Goal: Task Accomplishment & Management: Manage account settings

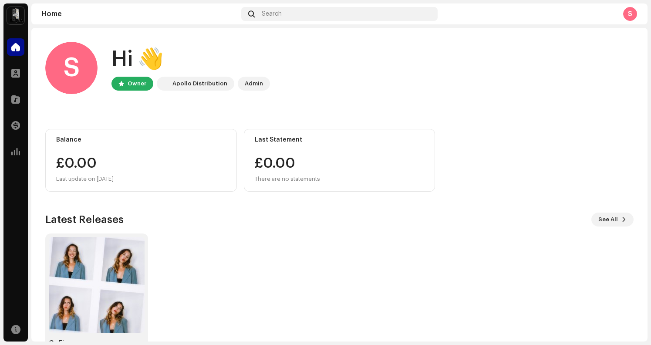
click at [187, 81] on div "Apollo Distribution" at bounding box center [199, 83] width 55 height 10
drag, startPoint x: 170, startPoint y: 86, endPoint x: 162, endPoint y: 85, distance: 7.9
click at [170, 86] on div "Apollo Distribution" at bounding box center [195, 84] width 77 height 14
click at [70, 71] on div "S" at bounding box center [71, 68] width 52 height 52
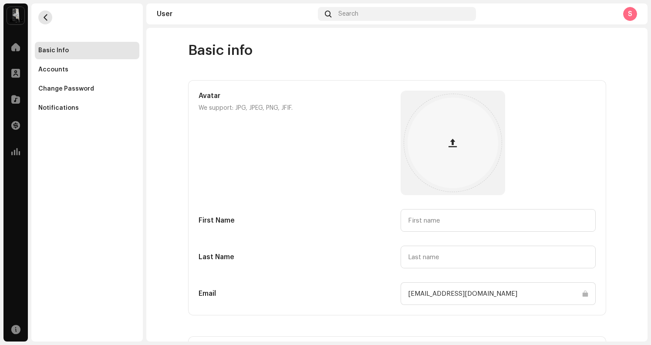
click at [41, 13] on button "button" at bounding box center [45, 17] width 14 height 14
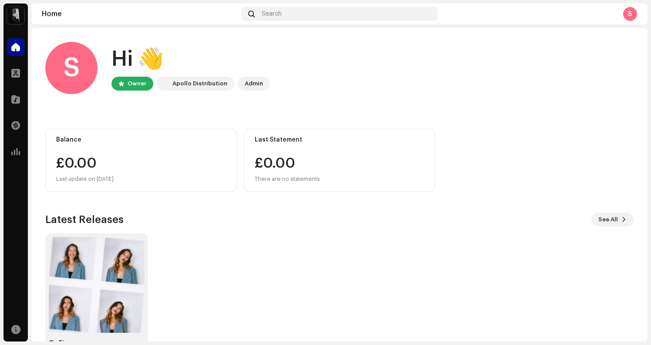
click at [16, 14] on img at bounding box center [15, 15] width 17 height 17
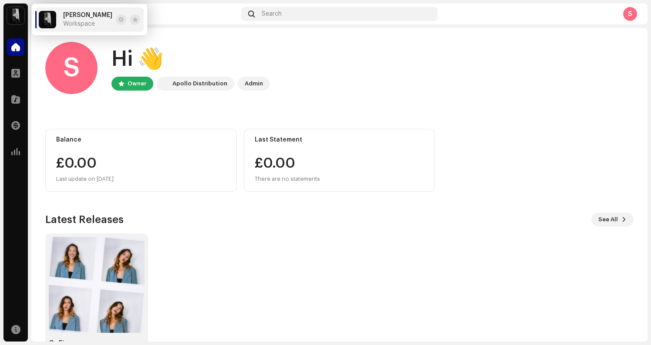
drag, startPoint x: 397, startPoint y: 117, endPoint x: 300, endPoint y: 107, distance: 97.1
click at [397, 117] on div "S Hi 👋 Owner Apollo Distribution Admin Balance £0.00 Last update on [DATE] Last…" at bounding box center [339, 200] width 588 height 345
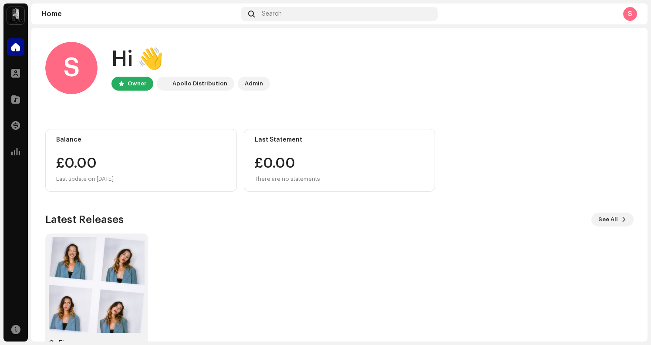
scroll to position [31, 0]
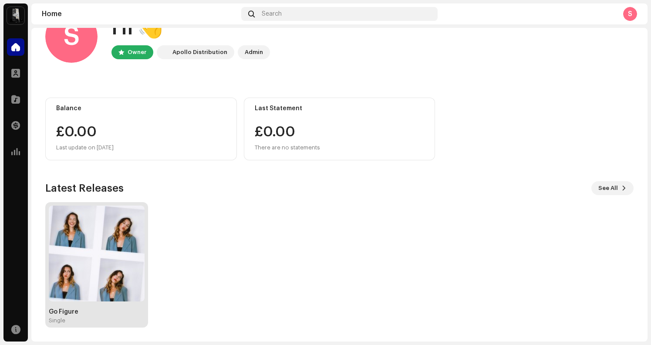
click at [145, 259] on div "Go Figure Single" at bounding box center [96, 264] width 103 height 125
click at [131, 259] on img at bounding box center [97, 253] width 96 height 96
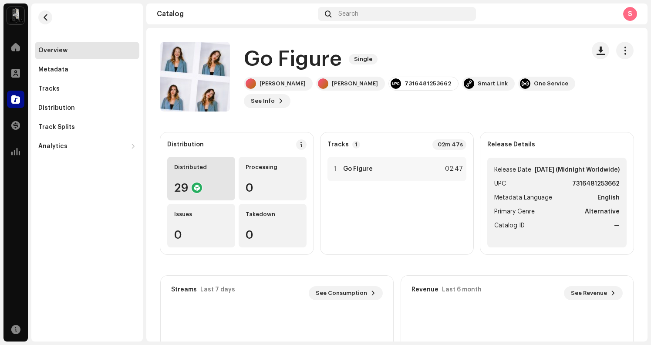
click at [206, 180] on div "Distributed 29" at bounding box center [201, 179] width 68 height 44
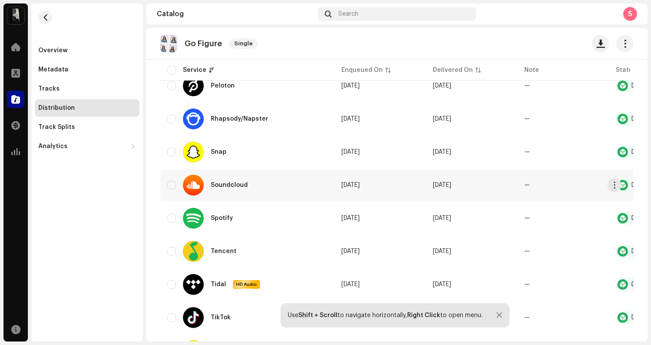
scroll to position [729, 0]
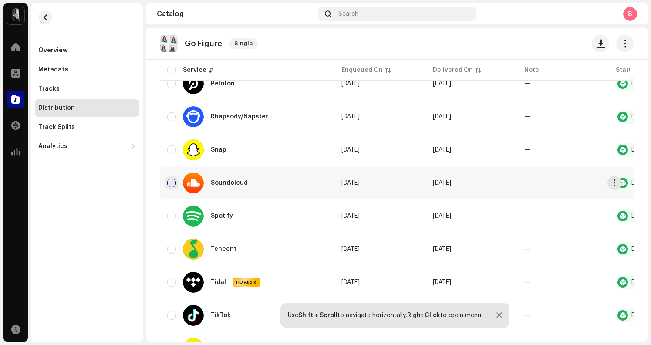
click at [175, 183] on input "checkbox" at bounding box center [171, 182] width 9 height 9
checkbox input "true"
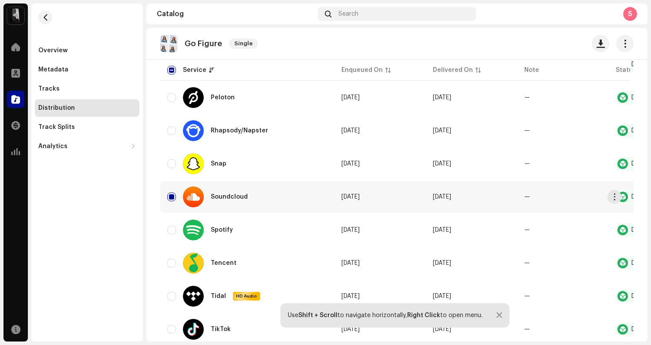
scroll to position [712, 0]
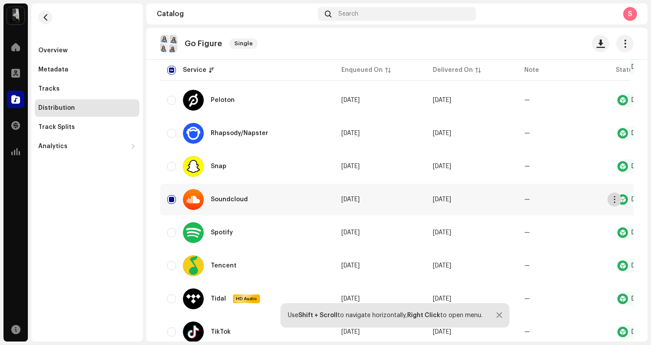
click at [610, 201] on button "button" at bounding box center [614, 199] width 14 height 14
click at [615, 198] on span "button" at bounding box center [614, 199] width 7 height 7
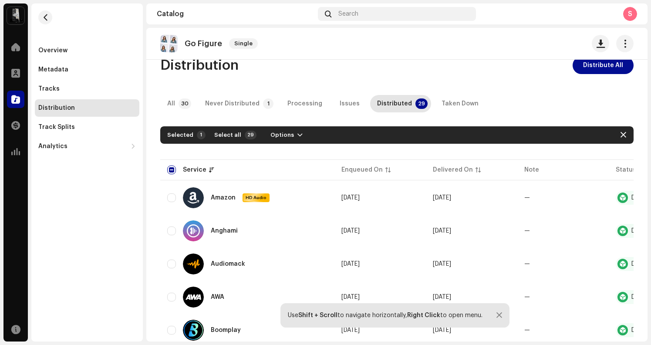
scroll to position [0, 0]
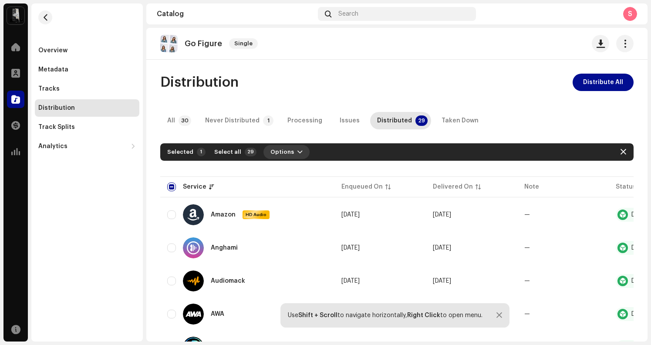
click at [277, 154] on span "Options" at bounding box center [282, 151] width 24 height 17
click at [279, 152] on span "Options" at bounding box center [282, 151] width 24 height 17
click at [402, 117] on p-tab "Distributed 29" at bounding box center [400, 120] width 61 height 17
click at [446, 120] on div "Taken Down" at bounding box center [459, 120] width 37 height 17
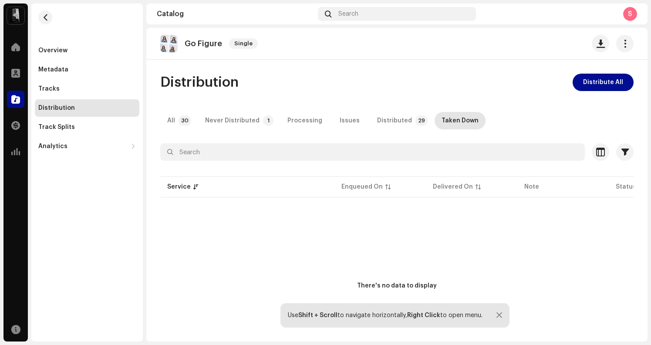
drag, startPoint x: 386, startPoint y: 121, endPoint x: 323, endPoint y: 124, distance: 63.6
click at [387, 121] on div "Distributed" at bounding box center [394, 120] width 35 height 17
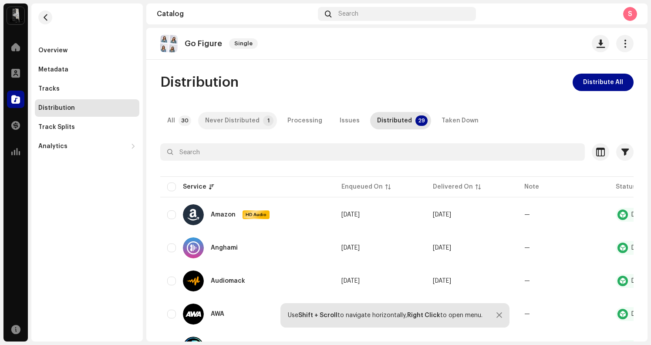
click at [236, 120] on div "Never Distributed" at bounding box center [232, 120] width 54 height 17
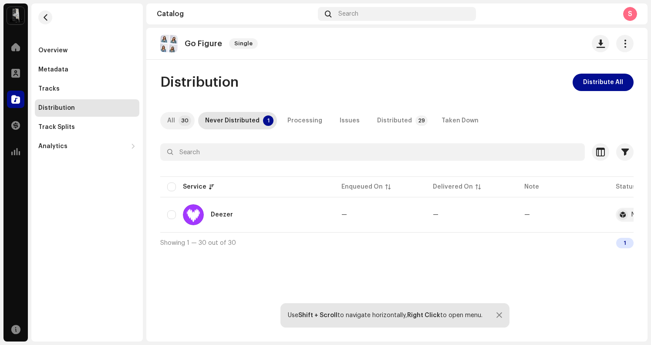
click at [181, 121] on p-badge "30" at bounding box center [184, 120] width 13 height 10
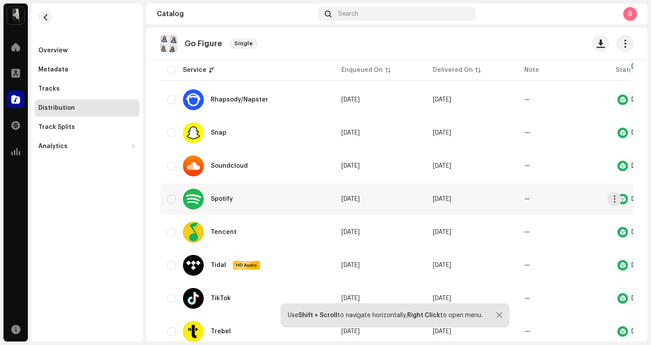
scroll to position [782, 0]
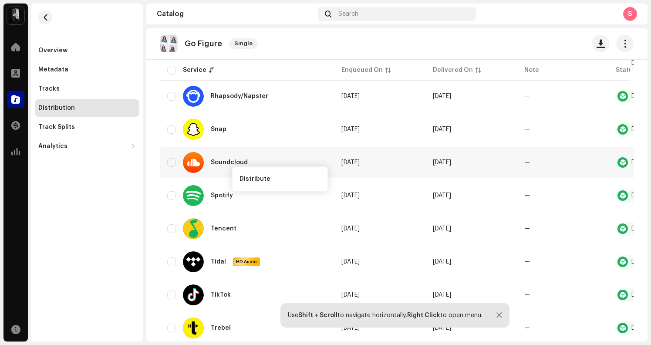
click at [195, 163] on div at bounding box center [193, 162] width 21 height 21
click at [171, 162] on input "checkbox" at bounding box center [171, 162] width 9 height 9
checkbox input "true"
click at [611, 164] on span "button" at bounding box center [614, 162] width 7 height 7
click at [624, 162] on div at bounding box center [622, 162] width 10 height 10
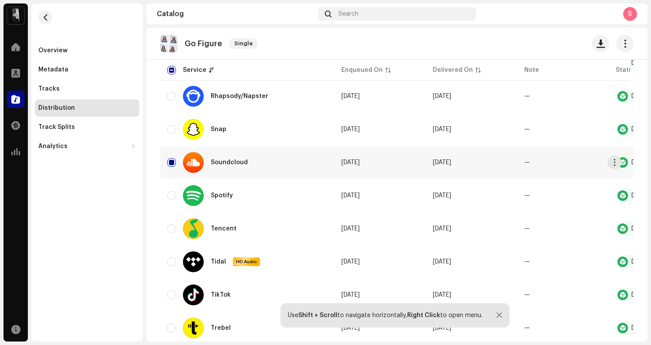
click at [624, 162] on div at bounding box center [622, 162] width 10 height 10
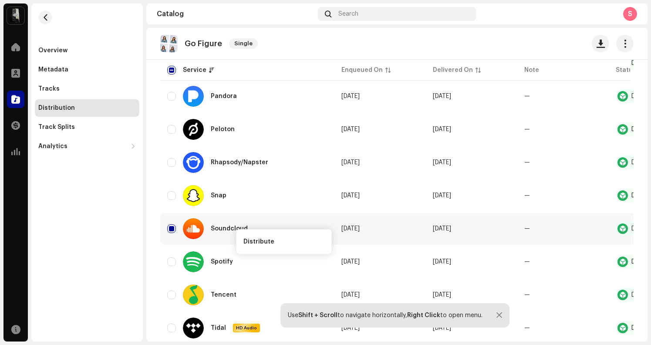
scroll to position [716, 0]
click at [128, 222] on div "Overview Metadata Tracks Distribution Track Splits Analytics Consumption Engage…" at bounding box center [86, 172] width 111 height 338
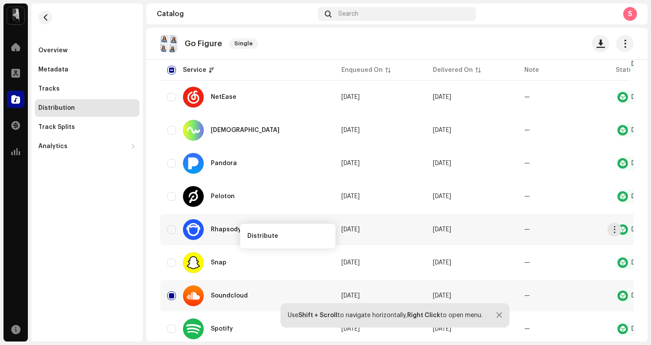
scroll to position [656, 0]
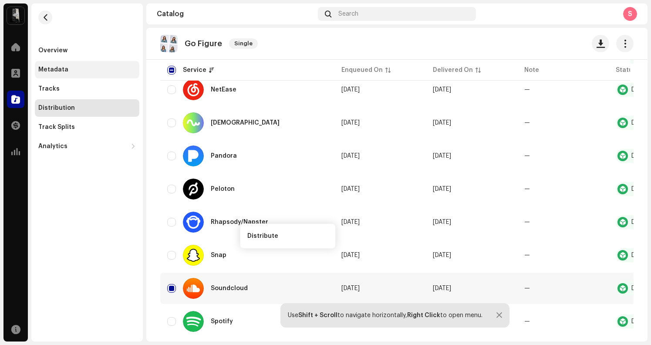
click at [97, 68] on div "Metadata" at bounding box center [86, 69] width 97 height 7
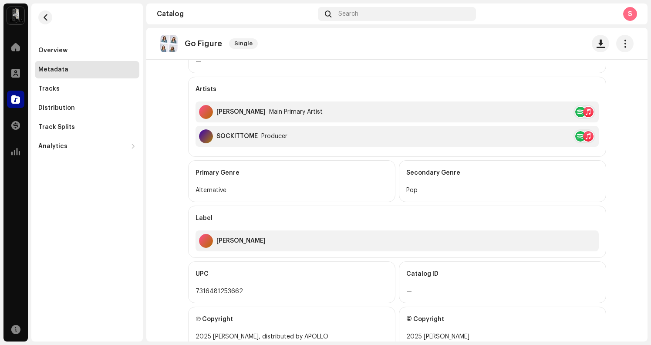
scroll to position [244, 0]
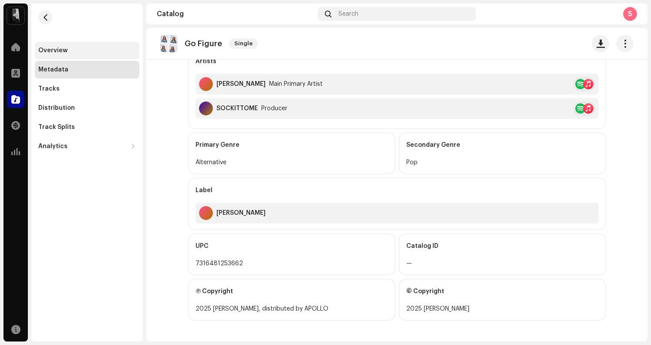
click at [70, 42] on div "Overview" at bounding box center [87, 50] width 104 height 17
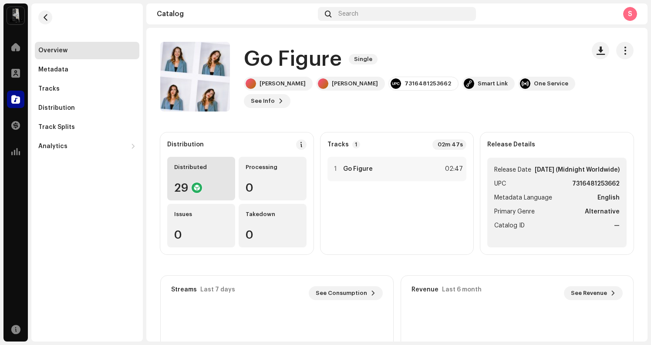
click at [198, 185] on div at bounding box center [197, 187] width 10 height 10
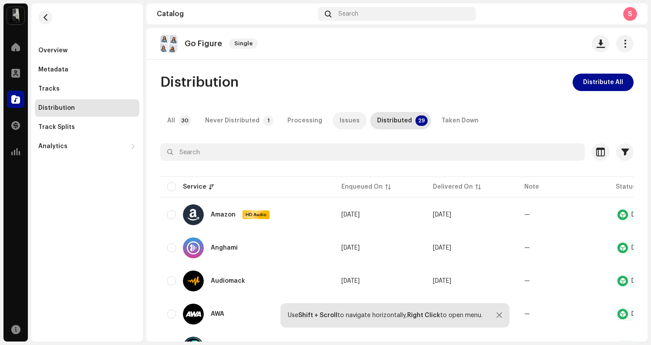
click at [346, 123] on div "Issues" at bounding box center [349, 120] width 20 height 17
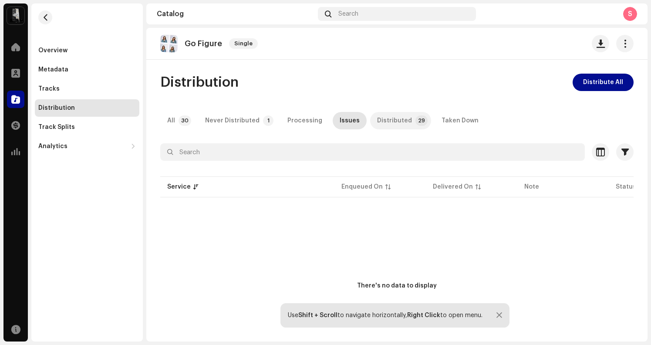
click at [393, 122] on div "Distributed" at bounding box center [394, 120] width 35 height 17
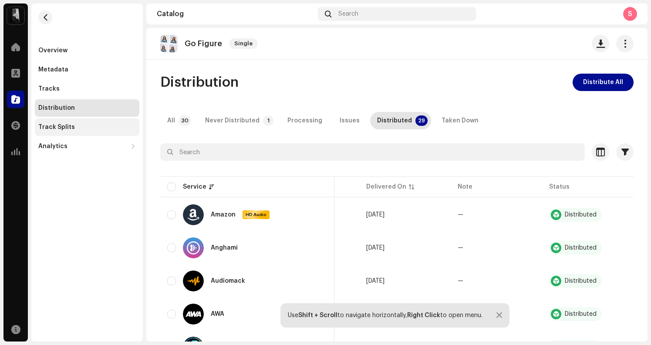
click at [94, 129] on div "Track Splits" at bounding box center [86, 127] width 97 height 7
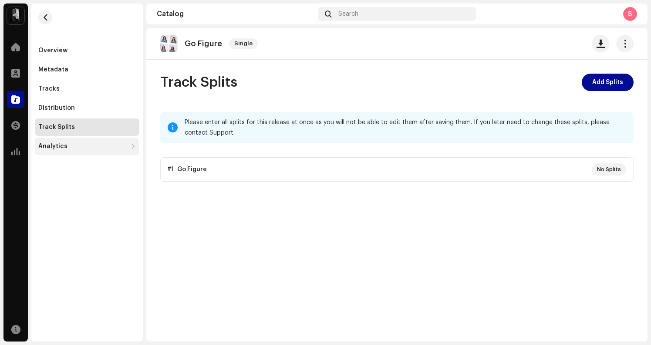
click at [91, 141] on div "Analytics" at bounding box center [87, 146] width 104 height 17
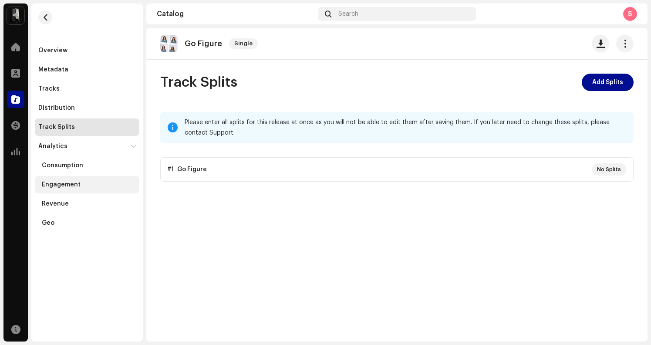
click at [86, 185] on div "Engagement" at bounding box center [89, 184] width 94 height 7
drag, startPoint x: 66, startPoint y: 46, endPoint x: 111, endPoint y: 45, distance: 44.4
click at [66, 46] on div "Overview" at bounding box center [87, 50] width 104 height 17
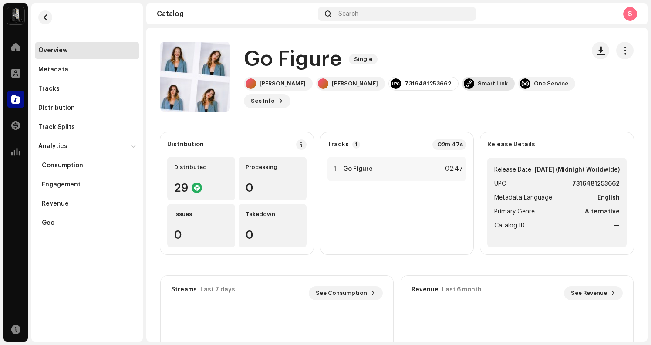
click at [477, 84] on div "Smart Link" at bounding box center [492, 83] width 30 height 7
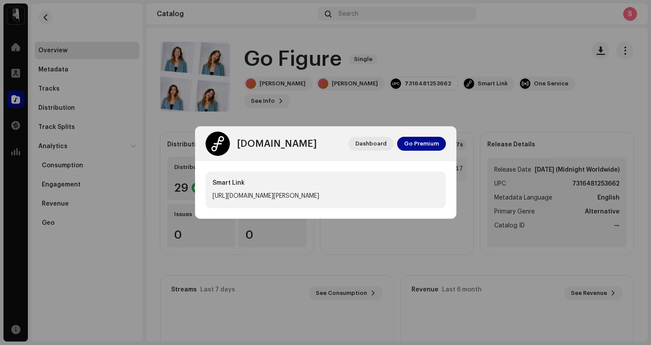
click at [320, 163] on div "Smart Link [URL][DOMAIN_NAME][PERSON_NAME]" at bounding box center [325, 189] width 261 height 57
click at [380, 145] on span "Dashboard" at bounding box center [370, 143] width 31 height 17
click at [386, 141] on span "Dashboard" at bounding box center [370, 143] width 31 height 17
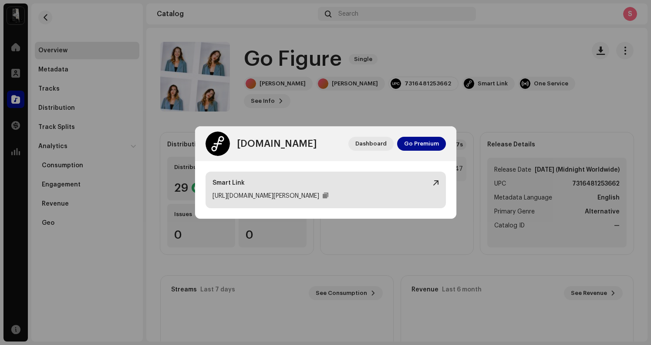
click at [255, 177] on div "Smart Link [URL][DOMAIN_NAME][PERSON_NAME]" at bounding box center [325, 189] width 240 height 37
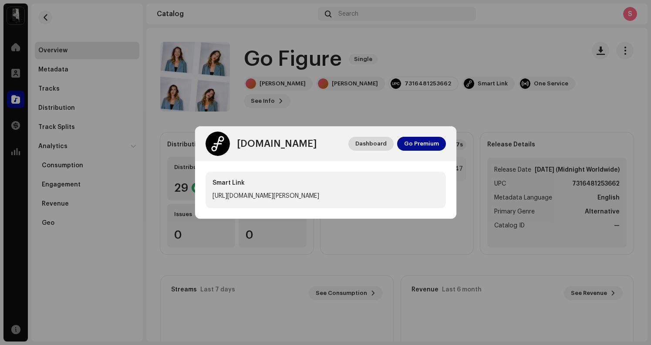
click at [373, 145] on span "Dashboard" at bounding box center [370, 143] width 31 height 17
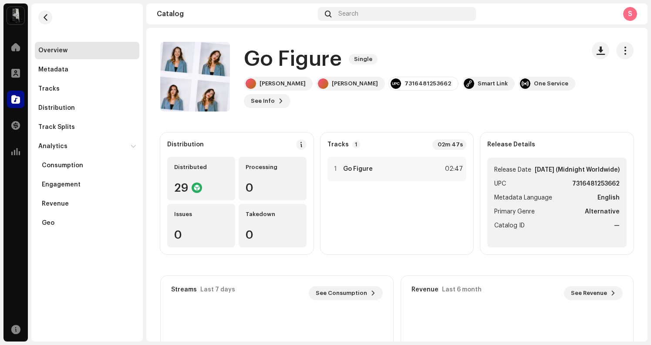
click at [363, 114] on div "[DOMAIN_NAME] Dashboard Go Premium Smart Link [URL][DOMAIN_NAME][PERSON_NAME]" at bounding box center [325, 172] width 651 height 345
click at [518, 90] on div "One Service" at bounding box center [546, 84] width 57 height 14
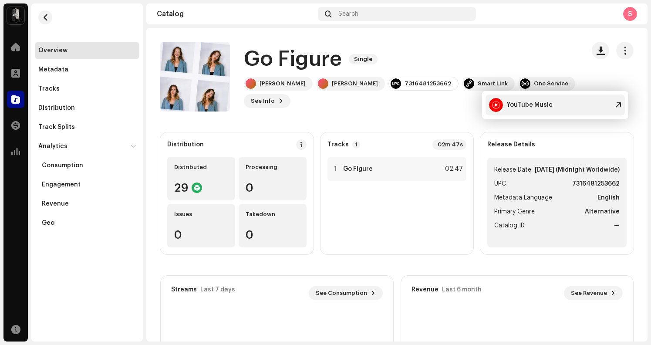
click at [509, 106] on div "YouTube Music" at bounding box center [529, 104] width 46 height 7
click at [414, 108] on div "[PERSON_NAME] G [PERSON_NAME] G 7316481253662 Smart Link One Service See Info" at bounding box center [411, 92] width 334 height 31
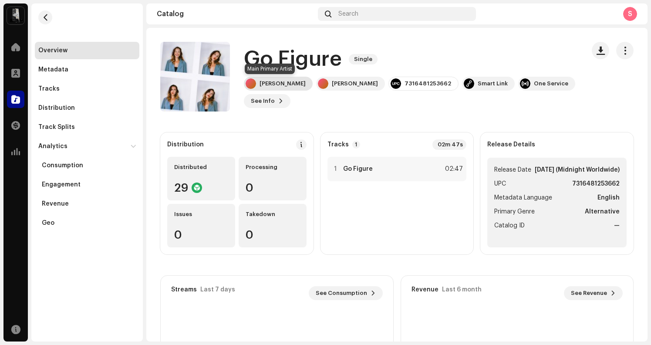
click at [273, 84] on div "[PERSON_NAME]" at bounding box center [282, 83] width 46 height 7
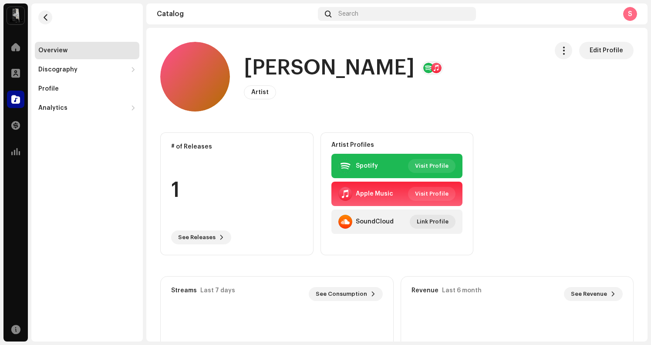
click at [266, 91] on span "Artist" at bounding box center [259, 92] width 17 height 6
click at [48, 19] on span "button" at bounding box center [45, 17] width 7 height 7
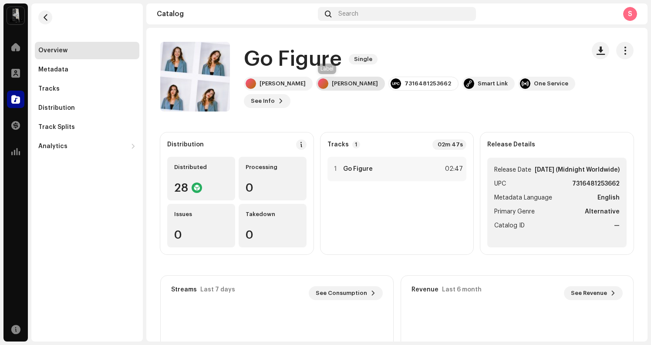
click at [332, 84] on div "[PERSON_NAME]" at bounding box center [355, 83] width 46 height 7
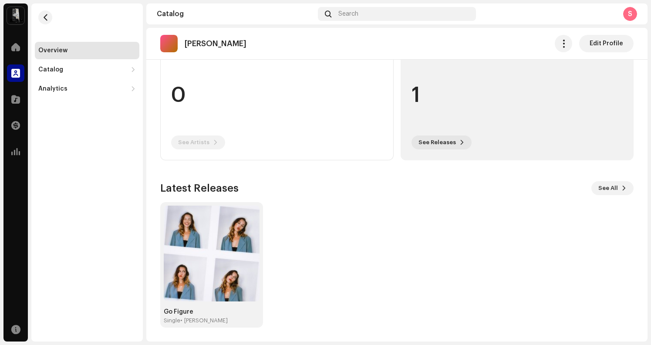
scroll to position [94, 0]
click at [428, 145] on span "See Releases" at bounding box center [436, 142] width 37 height 17
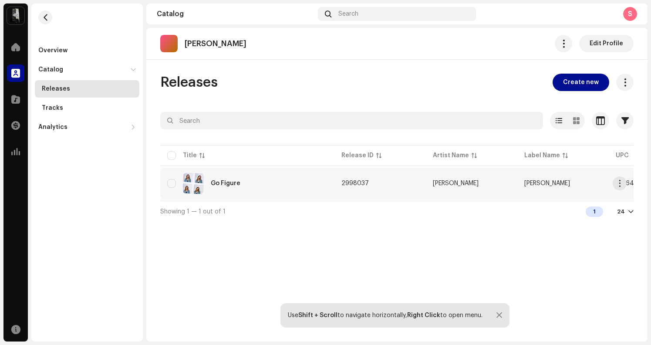
click at [524, 185] on span "[PERSON_NAME]" at bounding box center [547, 183] width 46 height 6
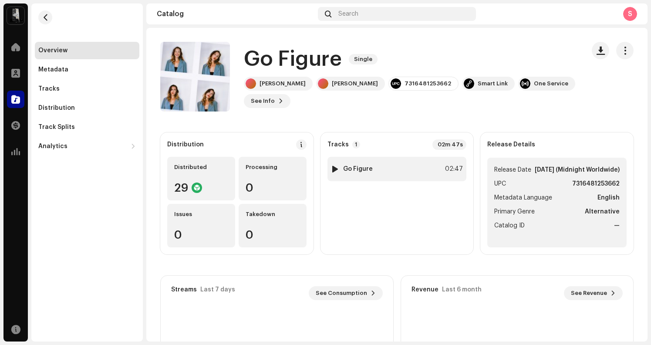
click at [417, 171] on div "1 Go Figure 02:47" at bounding box center [396, 169] width 139 height 24
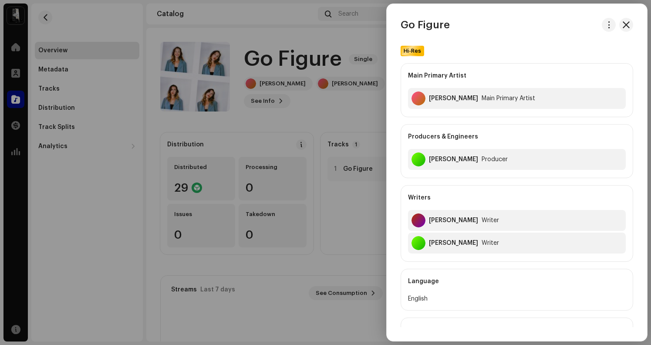
click at [353, 115] on div at bounding box center [325, 172] width 651 height 345
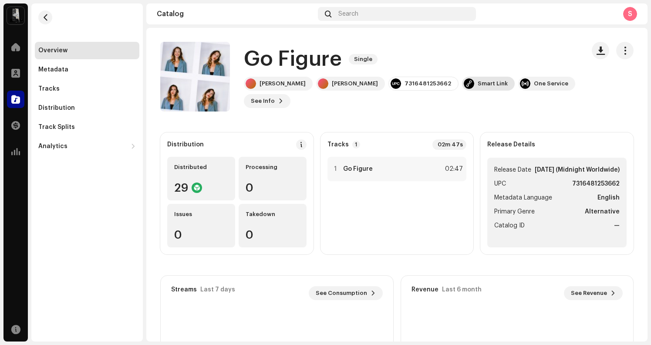
click at [477, 83] on div "Smart Link" at bounding box center [492, 83] width 30 height 7
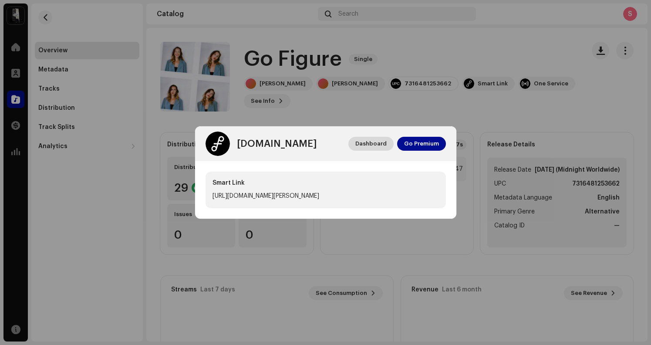
click at [379, 140] on span "Dashboard" at bounding box center [370, 143] width 31 height 17
click at [420, 114] on div "[DOMAIN_NAME] Dashboard Go Premium Smart Link [URL][DOMAIN_NAME][PERSON_NAME]" at bounding box center [325, 172] width 651 height 345
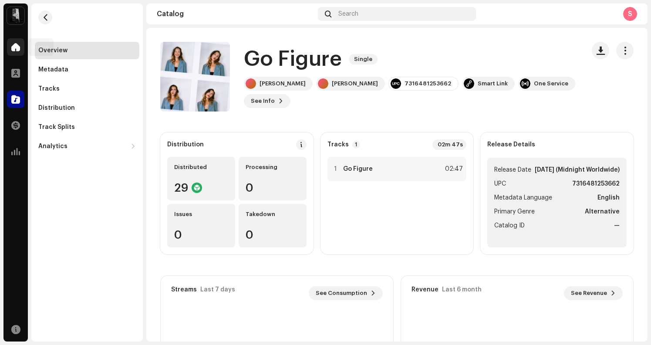
click at [17, 49] on span at bounding box center [15, 47] width 9 height 7
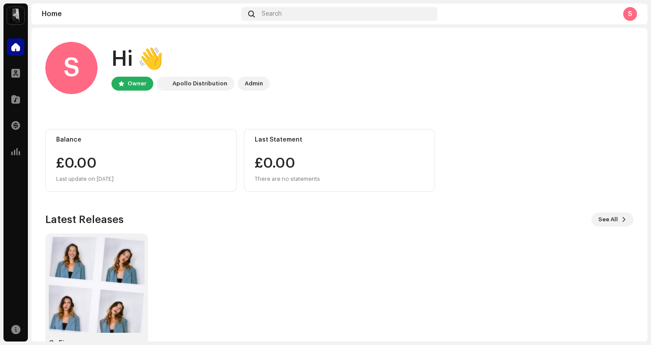
click at [72, 76] on div "S" at bounding box center [71, 68] width 52 height 52
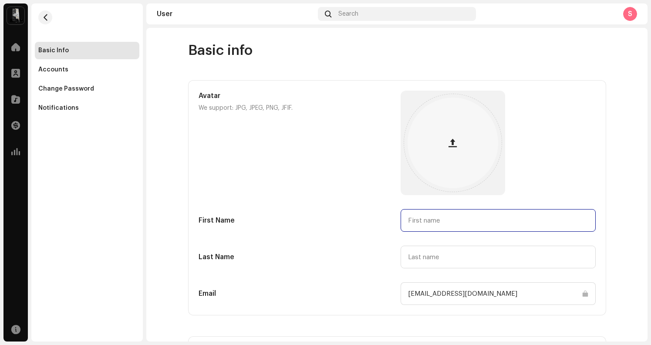
click at [438, 222] on input "text" at bounding box center [497, 220] width 195 height 23
type input "[PERSON_NAME]"
type input "gunston"
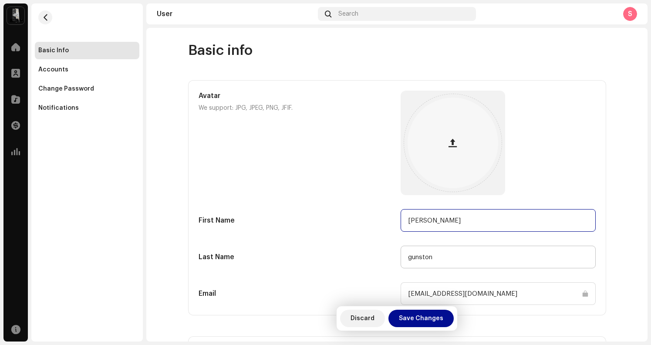
scroll to position [59, 0]
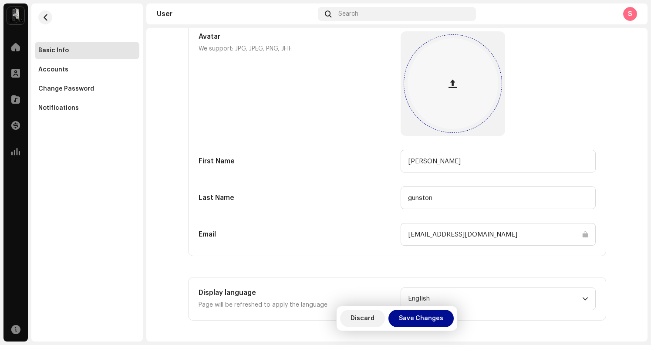
click at [440, 64] on div at bounding box center [452, 83] width 91 height 91
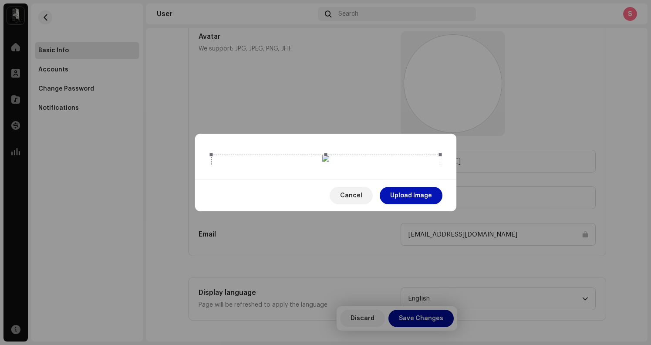
click at [431, 204] on span "Upload Image" at bounding box center [411, 195] width 42 height 17
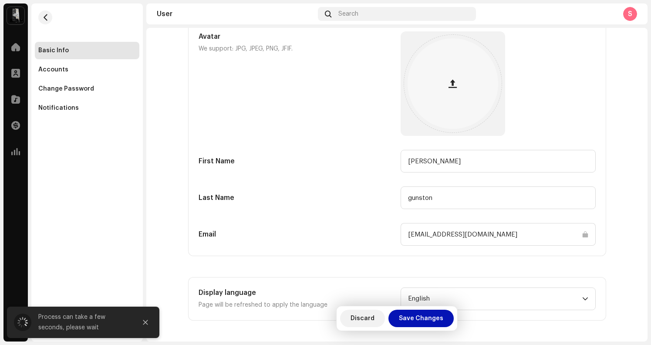
click at [430, 319] on span "Save Changes" at bounding box center [421, 317] width 44 height 17
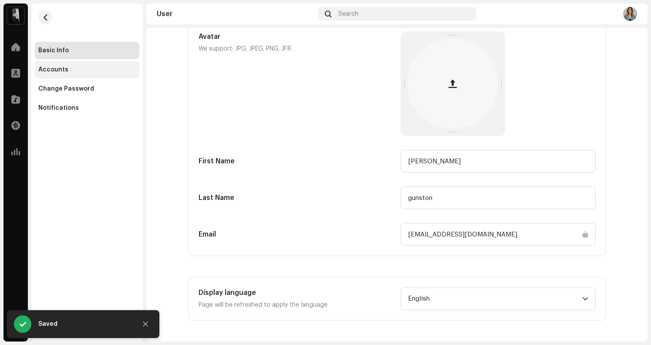
click at [68, 69] on div "Accounts" at bounding box center [86, 69] width 97 height 7
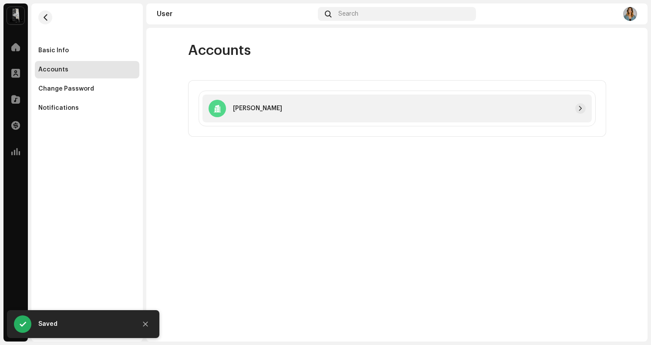
click at [304, 111] on div at bounding box center [433, 108] width 303 height 10
click at [581, 107] on span "button" at bounding box center [580, 108] width 5 height 7
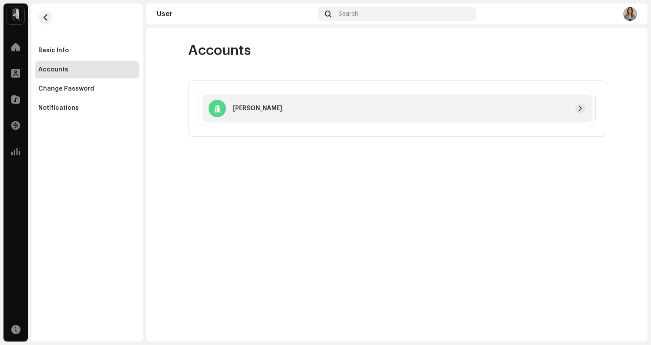
click at [356, 103] on div at bounding box center [433, 108] width 303 height 10
click at [579, 108] on span "button" at bounding box center [580, 108] width 5 height 7
click at [101, 110] on div "Notifications" at bounding box center [86, 107] width 97 height 7
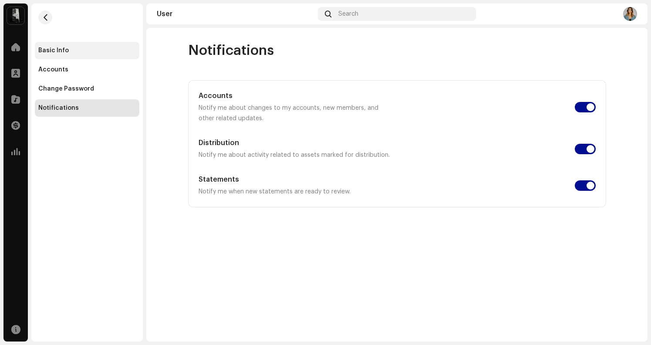
click at [72, 57] on div "Basic Info" at bounding box center [87, 50] width 104 height 17
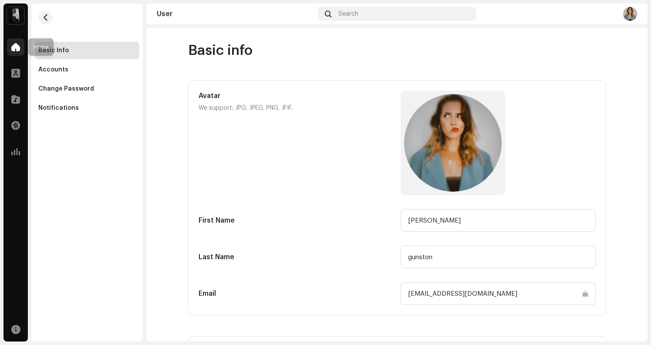
click at [20, 47] on div at bounding box center [15, 46] width 17 height 17
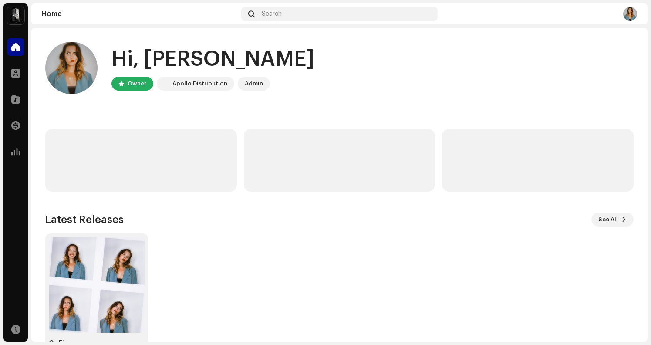
scroll to position [31, 0]
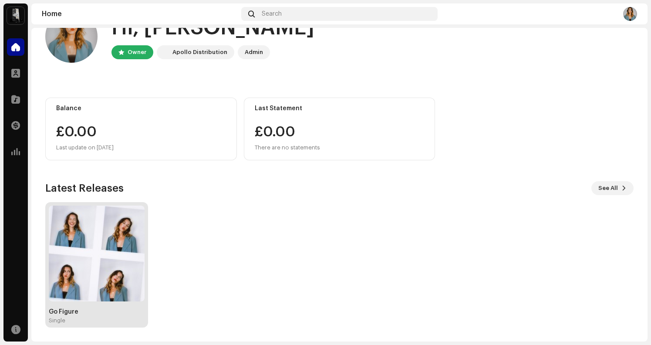
click at [123, 244] on img at bounding box center [97, 253] width 96 height 96
click at [109, 244] on img at bounding box center [97, 253] width 96 height 96
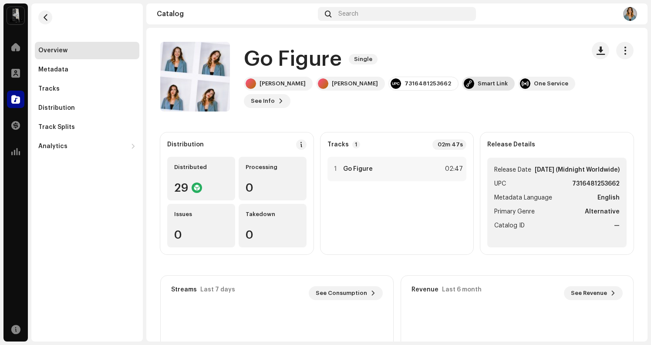
click at [477, 84] on div "Smart Link" at bounding box center [492, 83] width 30 height 7
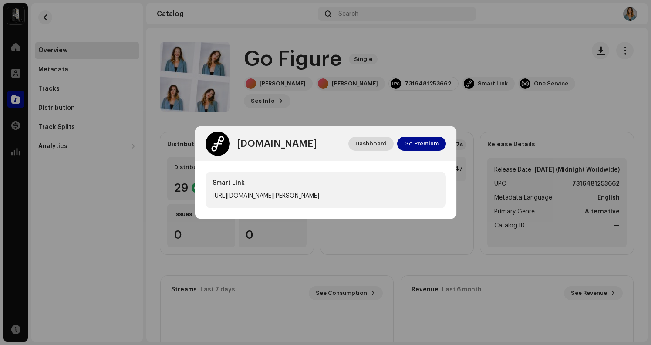
click at [377, 142] on span "Dashboard" at bounding box center [370, 143] width 31 height 17
